Goal: Information Seeking & Learning: Learn about a topic

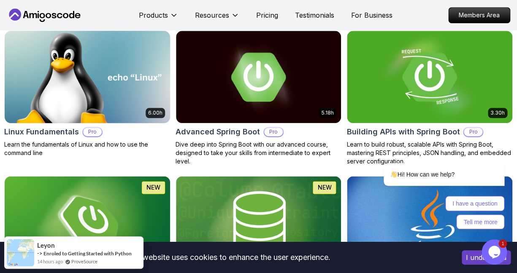
scroll to position [312, 0]
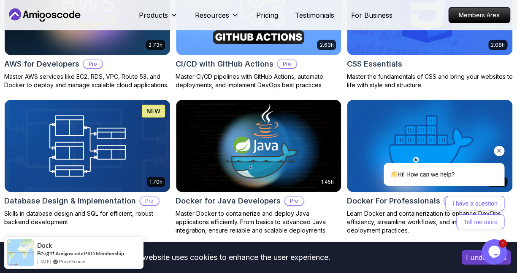
scroll to position [752, 0]
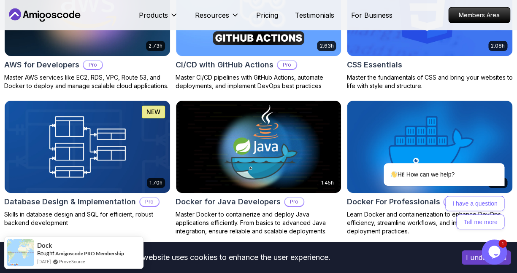
click at [490, 252] on icon "Chat widget" at bounding box center [494, 252] width 12 height 13
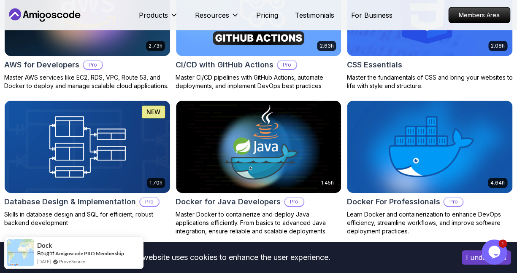
scroll to position [0, 0]
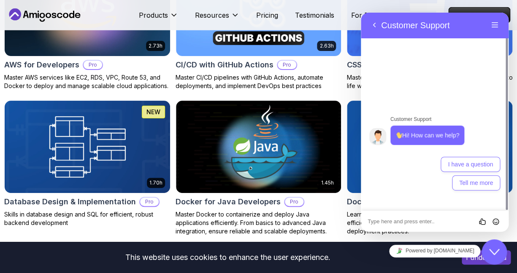
click at [361, 13] on textarea at bounding box center [361, 13] width 0 height 0
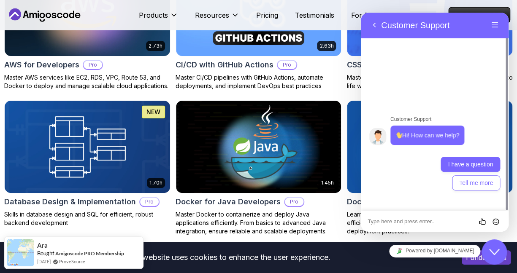
click at [486, 172] on button "I have a question" at bounding box center [469, 164] width 59 height 15
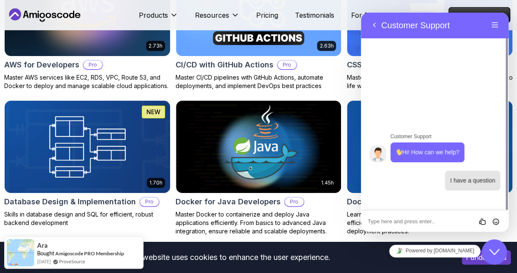
click at [361, 13] on textarea at bounding box center [361, 13] width 0 height 0
click at [413, 174] on div at bounding box center [434, 181] width 131 height 20
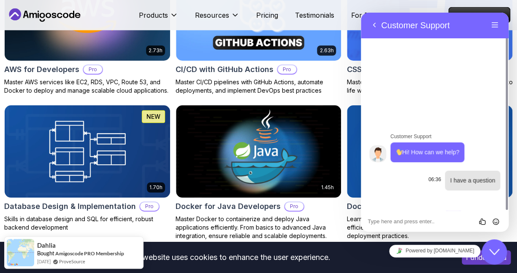
scroll to position [653, 0]
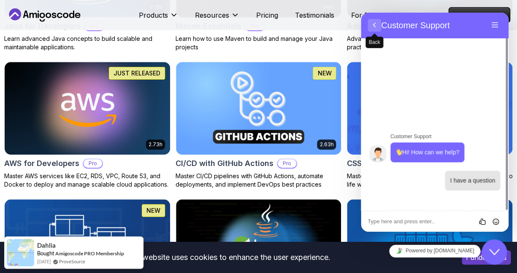
click at [373, 30] on button "Back" at bounding box center [374, 25] width 14 height 13
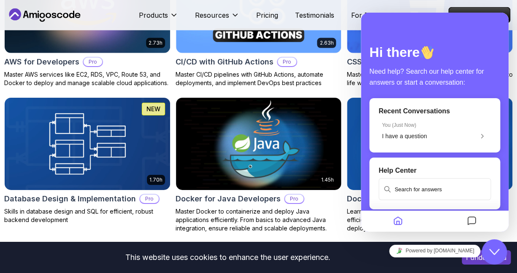
scroll to position [801, 0]
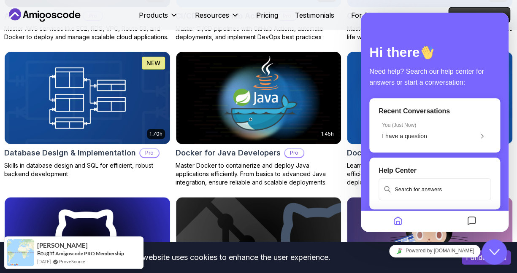
click at [494, 255] on icon "Close Chat This icon closes the chat window." at bounding box center [494, 252] width 10 height 10
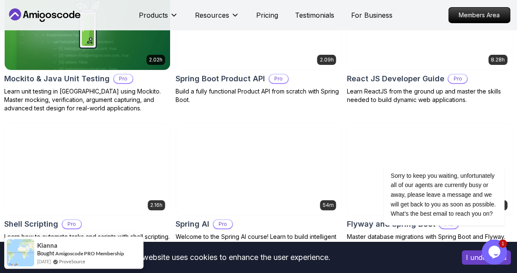
scroll to position [2053, 0]
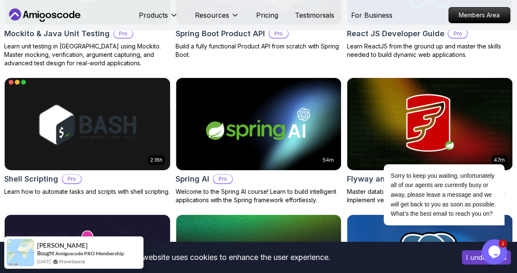
click at [95, 135] on img at bounding box center [86, 124] width 173 height 97
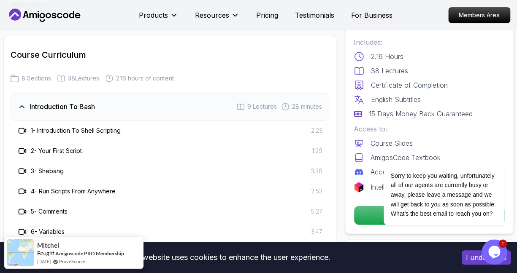
scroll to position [1216, 0]
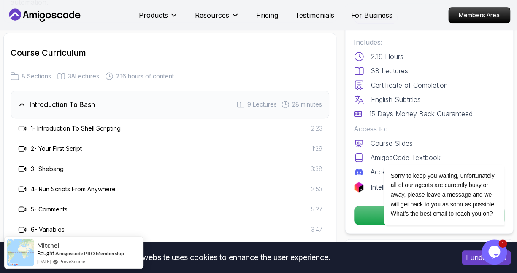
click at [85, 124] on h3 "1 - Introduction To Shell Scripting" at bounding box center [76, 128] width 90 height 8
click at [18, 124] on div at bounding box center [22, 129] width 10 height 10
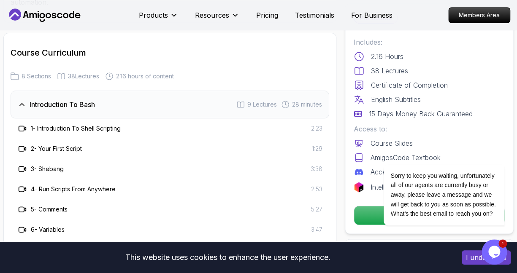
click at [269, 124] on div "1 - Introduction To Shell Scripting 2:23" at bounding box center [169, 129] width 305 height 10
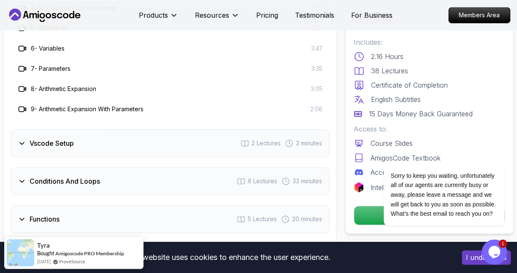
scroll to position [1408, 0]
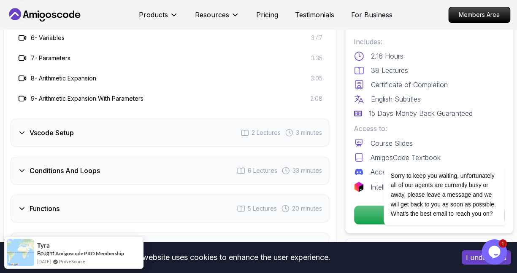
click at [217, 124] on div "Vscode Setup 2 Lectures 3 minutes" at bounding box center [170, 133] width 319 height 28
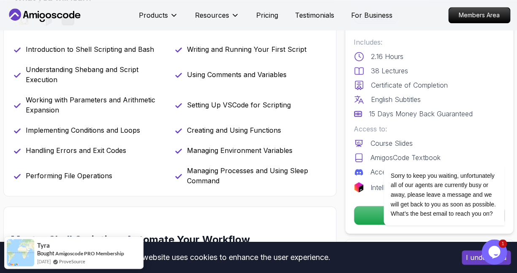
scroll to position [310, 0]
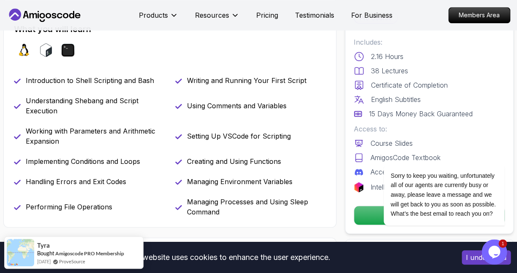
click at [496, 251] on icon "Chat widget" at bounding box center [494, 252] width 12 height 13
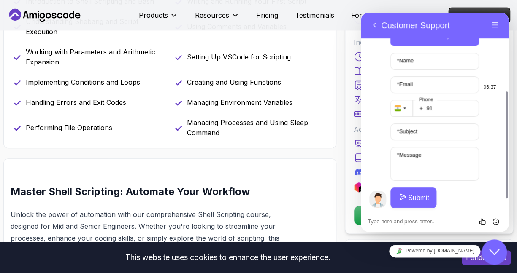
scroll to position [148, 0]
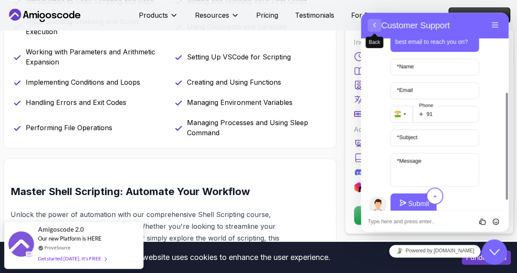
click at [372, 26] on button "Back" at bounding box center [374, 25] width 14 height 13
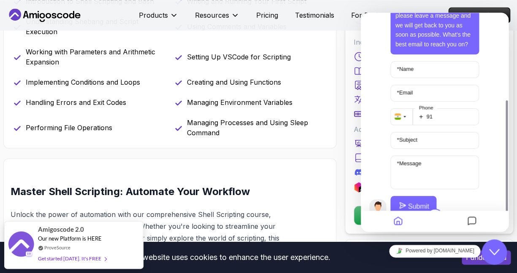
scroll to position [145, 0]
